Goal: Information Seeking & Learning: Learn about a topic

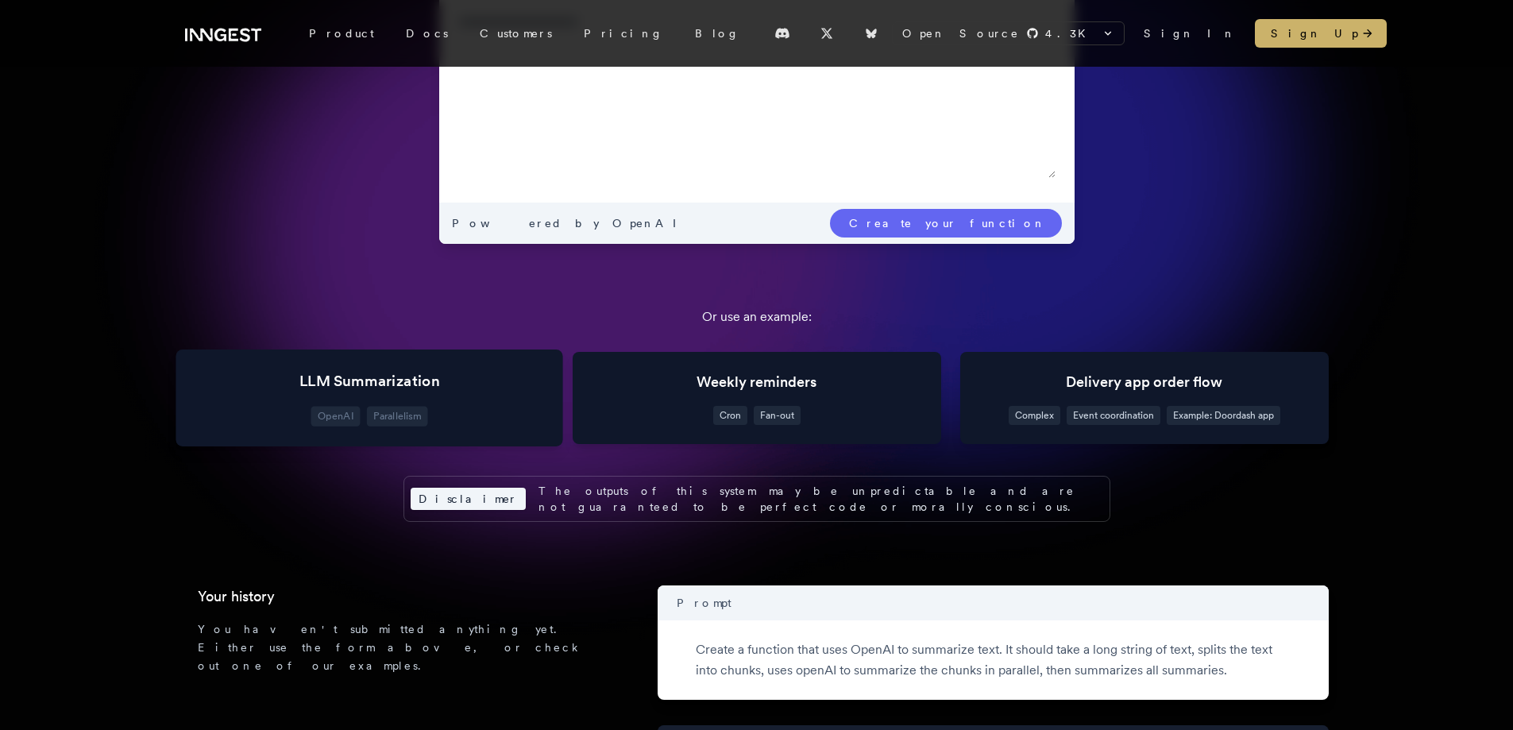
scroll to position [283, 0]
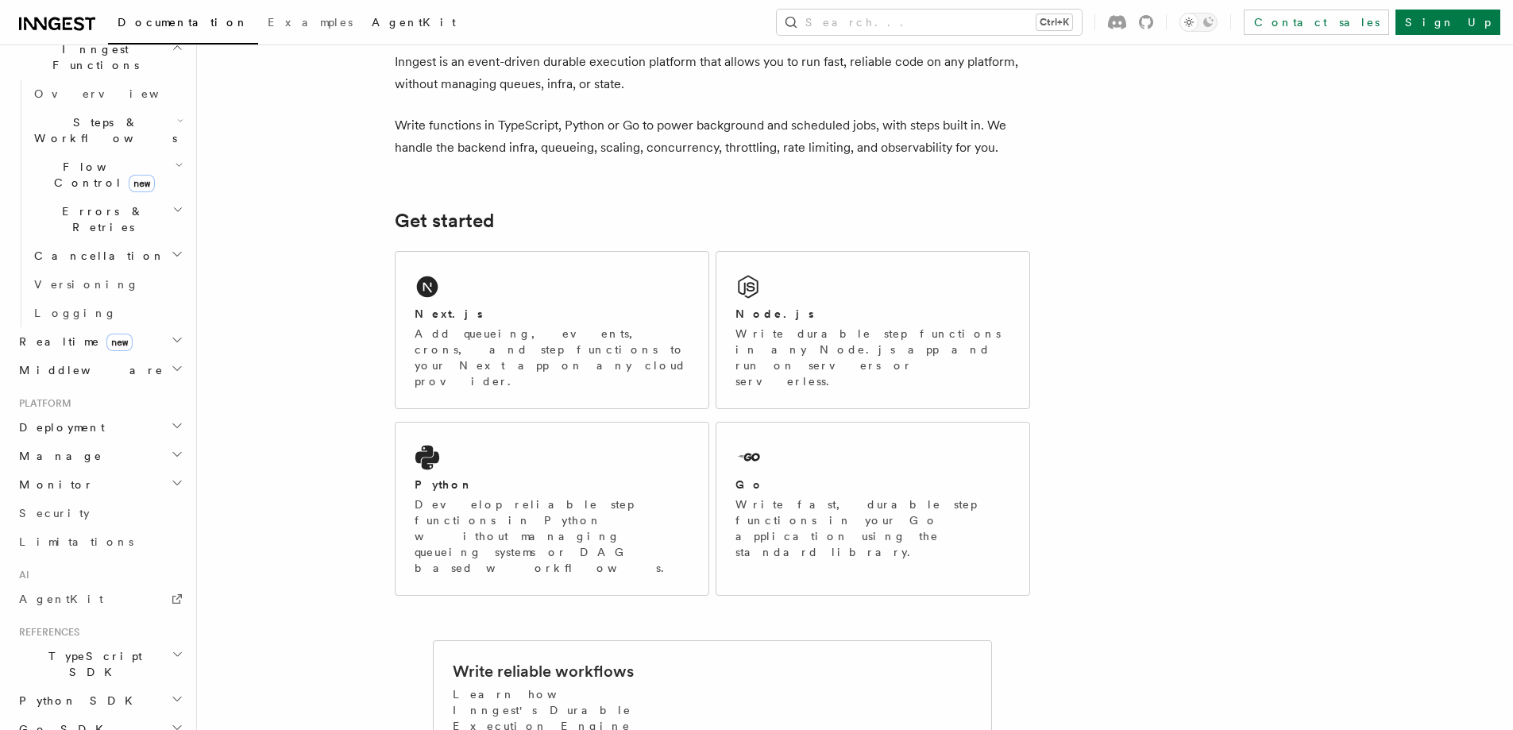
scroll to position [476, 0]
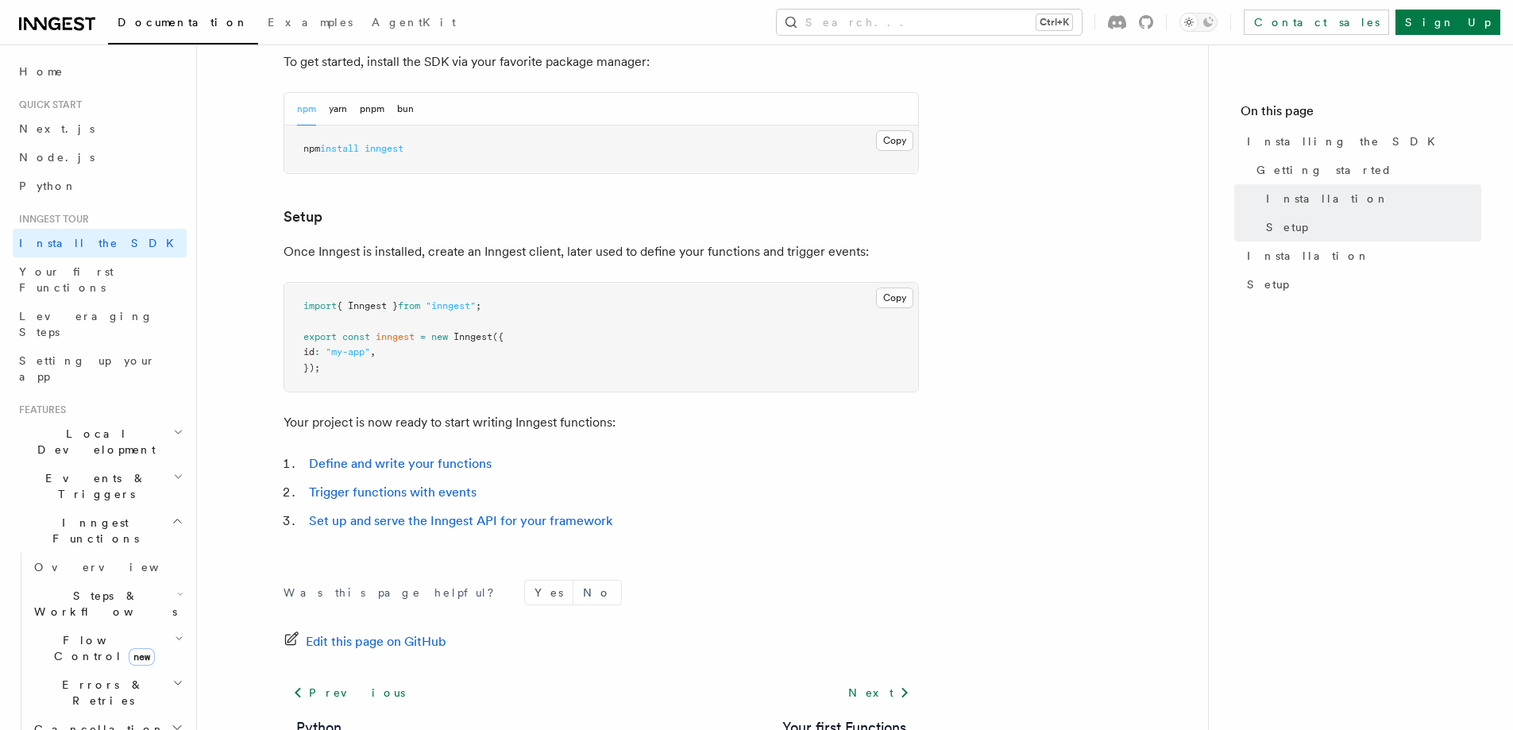
scroll to position [591, 0]
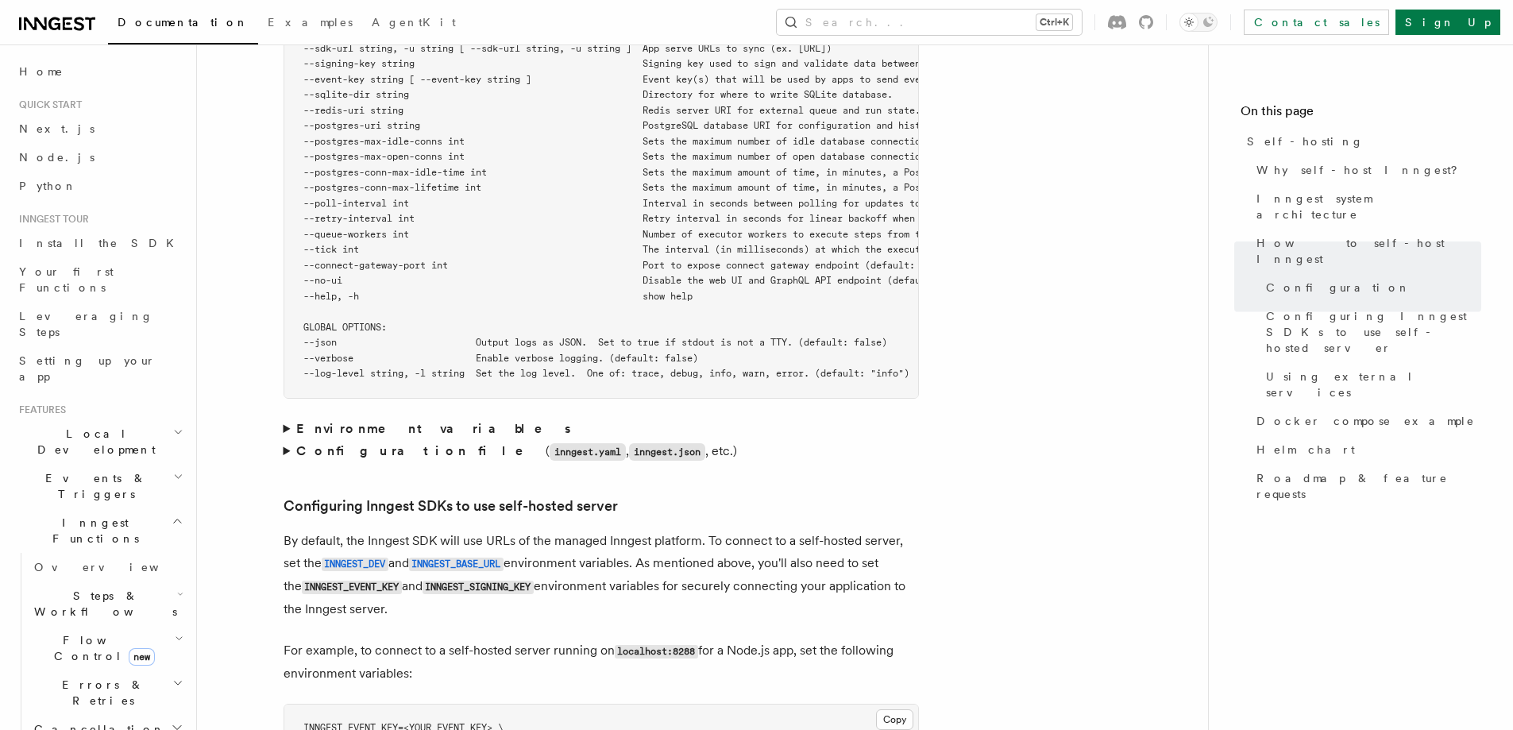
scroll to position [3176, 0]
